Goal: Task Accomplishment & Management: Manage account settings

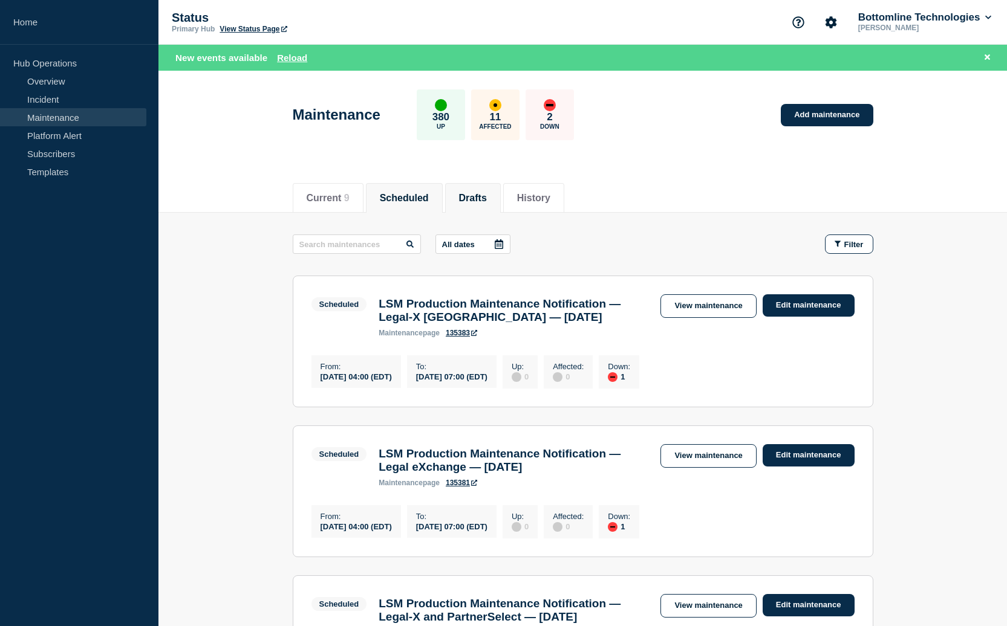
scroll to position [1, 0]
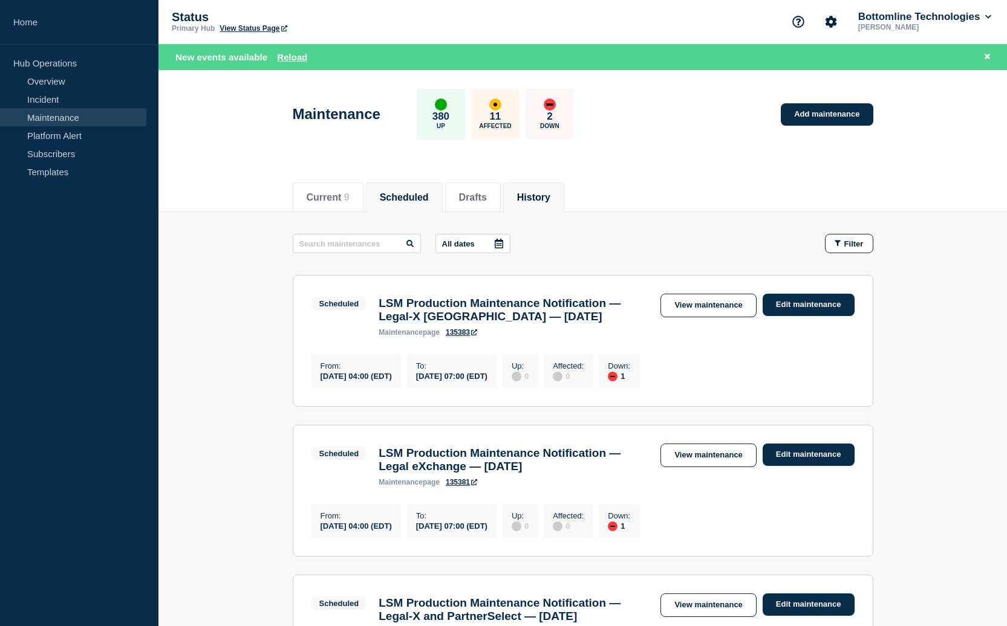
click at [527, 199] on button "History" at bounding box center [533, 197] width 33 height 11
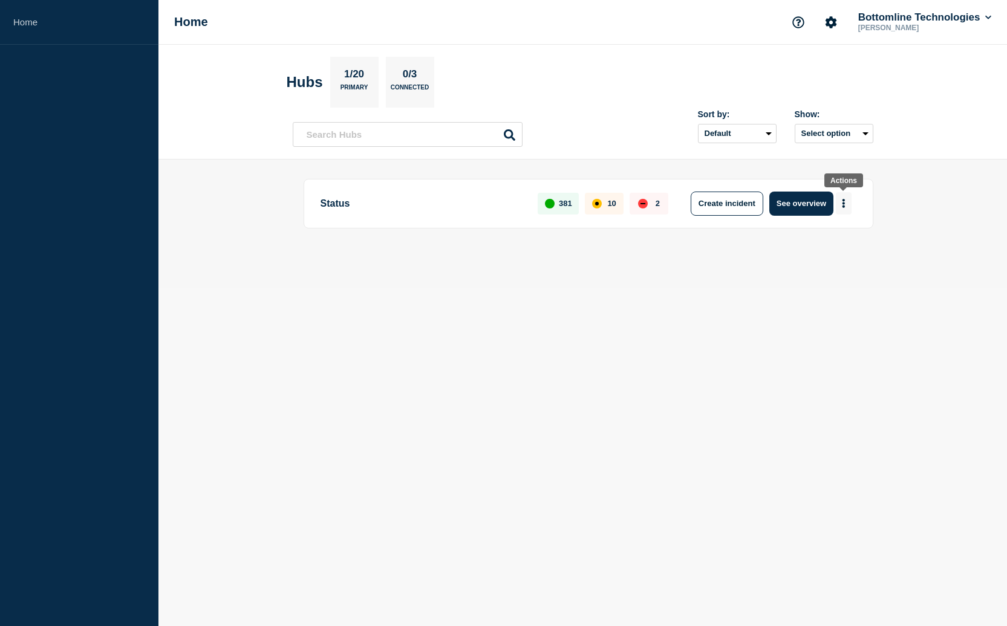
click at [844, 202] on icon "More actions" at bounding box center [843, 203] width 2 height 9
click at [792, 197] on button "See overview" at bounding box center [801, 204] width 64 height 24
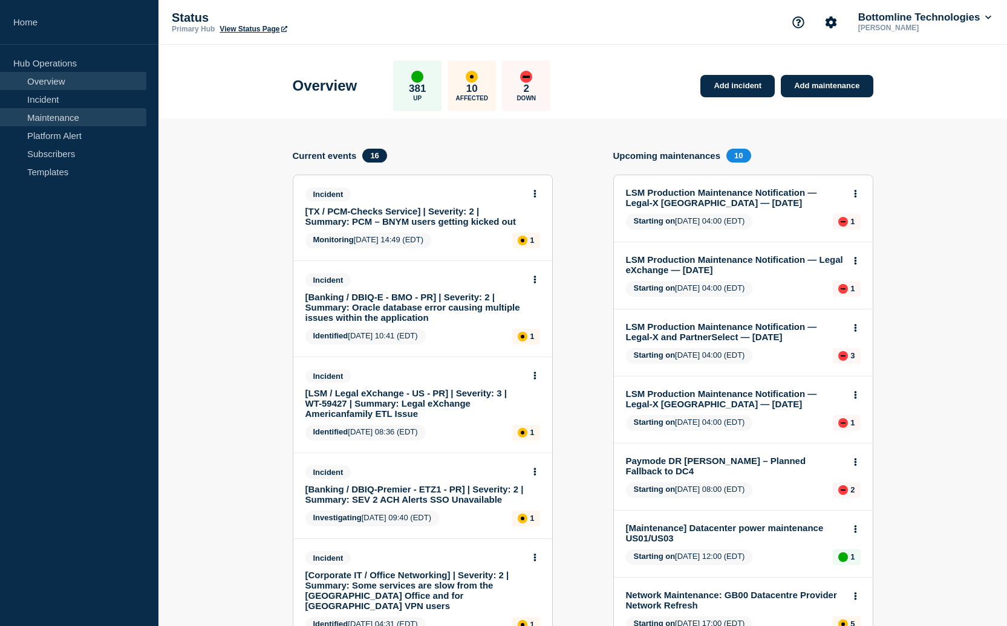
click at [52, 119] on link "Maintenance" at bounding box center [73, 117] width 146 height 18
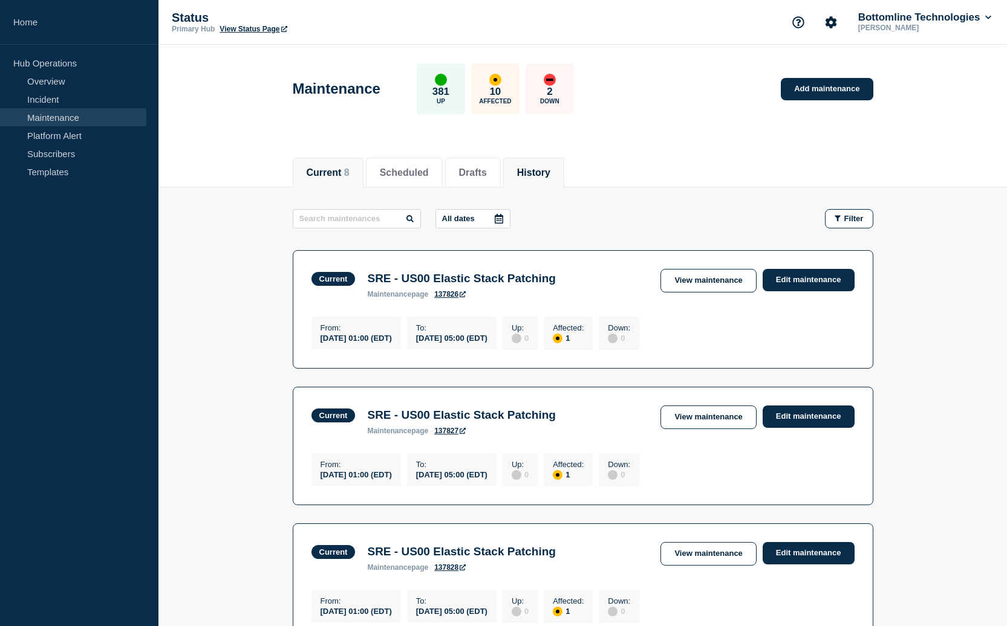
click at [532, 168] on button "History" at bounding box center [533, 172] width 33 height 11
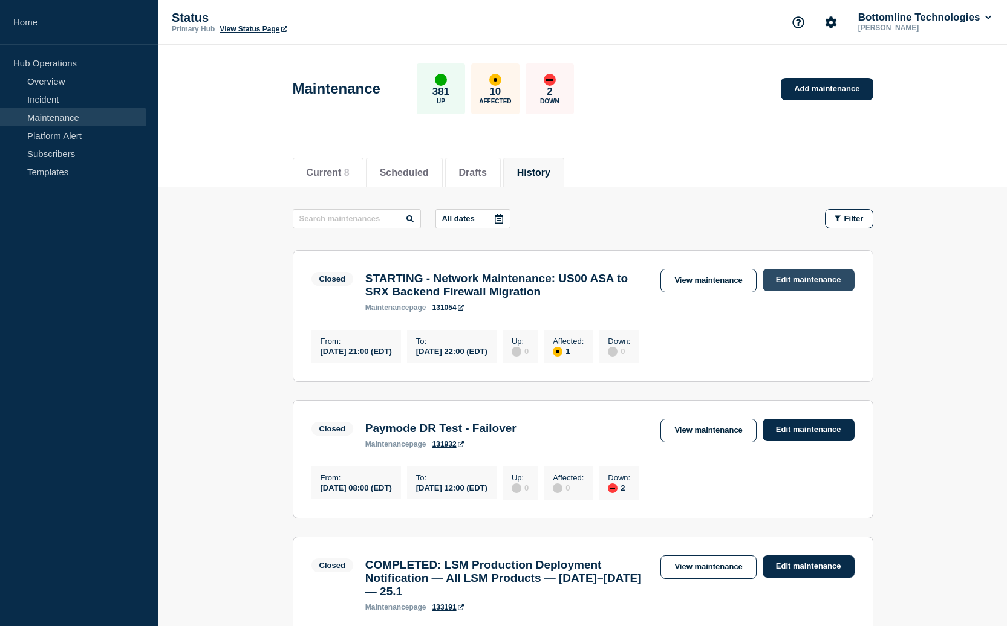
drag, startPoint x: 795, startPoint y: 278, endPoint x: 789, endPoint y: 278, distance: 6.7
click at [795, 278] on link "Edit maintenance" at bounding box center [809, 280] width 92 height 22
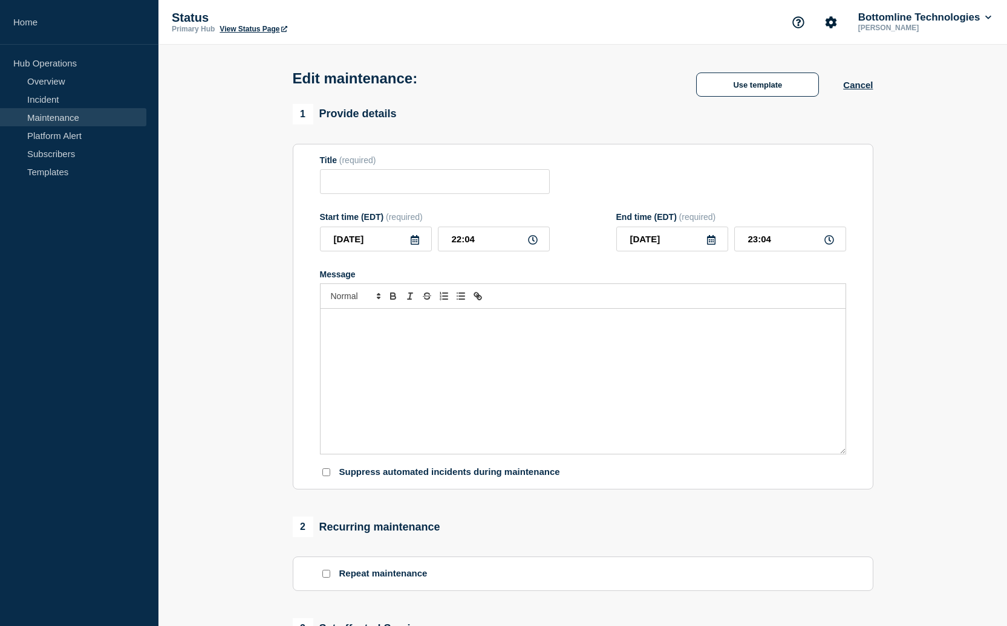
type input "STARTING - Network Maintenance: US00 ASA to SRX Backend Firewall Migration"
type input "21:00"
type input "22:00"
checkbox input "true"
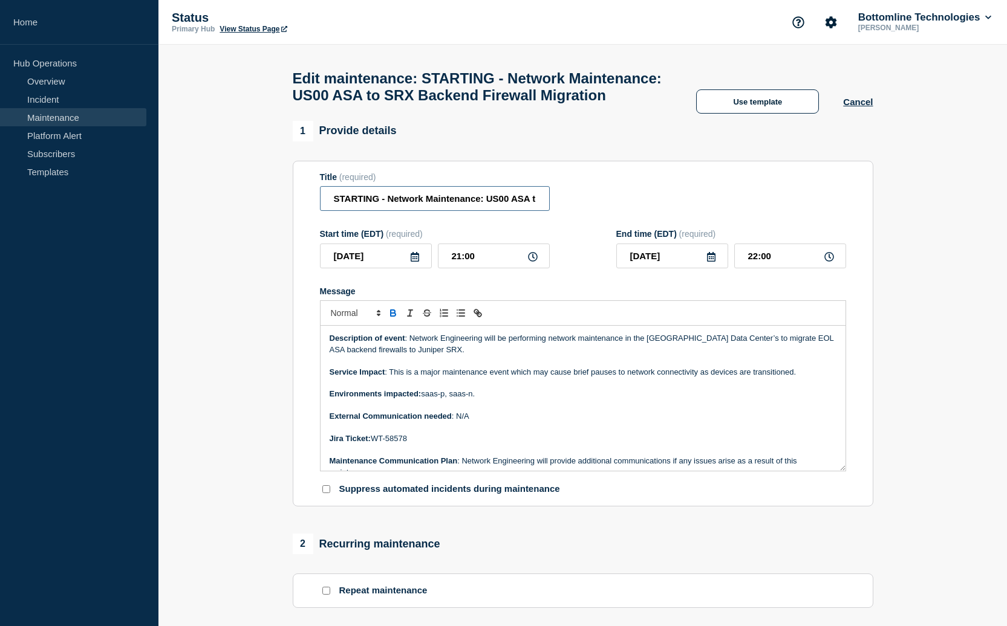
drag, startPoint x: 377, startPoint y: 206, endPoint x: 308, endPoint y: 206, distance: 68.9
click at [308, 206] on section "Title (required) STARTING - Network Maintenance: US00 ASA to SRX Backend Firewa…" at bounding box center [583, 334] width 580 height 346
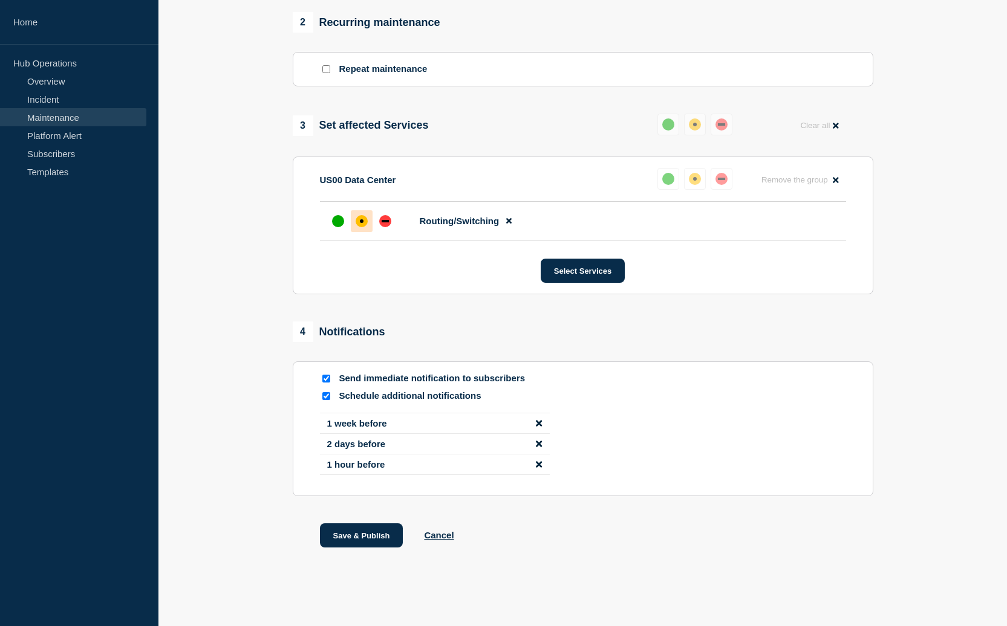
scroll to position [565, 0]
type input "COMPLETED - Network Maintenance: US00 ASA to SRX Backend Firewall Migration"
click at [333, 215] on div "up" at bounding box center [338, 221] width 12 height 12
click at [360, 536] on button "Save & Publish" at bounding box center [361, 536] width 83 height 24
